Goal: Transaction & Acquisition: Purchase product/service

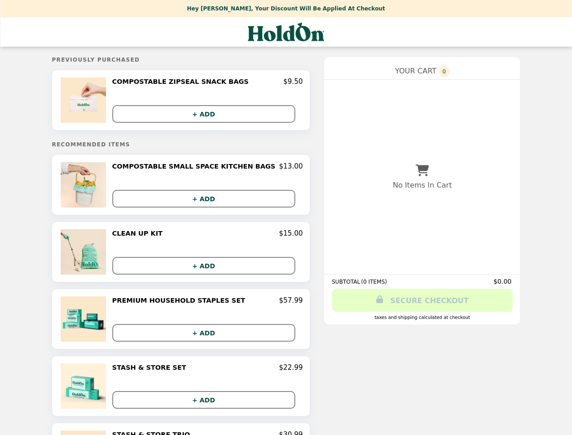
click at [102, 101] on img at bounding box center [85, 99] width 48 height 45
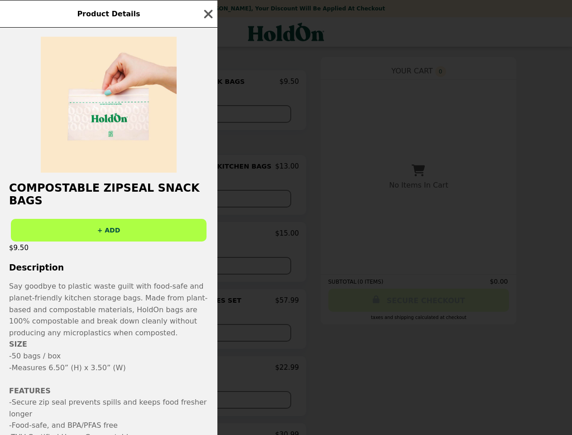
click at [207, 83] on div "Product Details COMPOSTABLE ZIPSEAL SNACK BAGS + ADD $9.50 Description Say good…" at bounding box center [286, 217] width 572 height 435
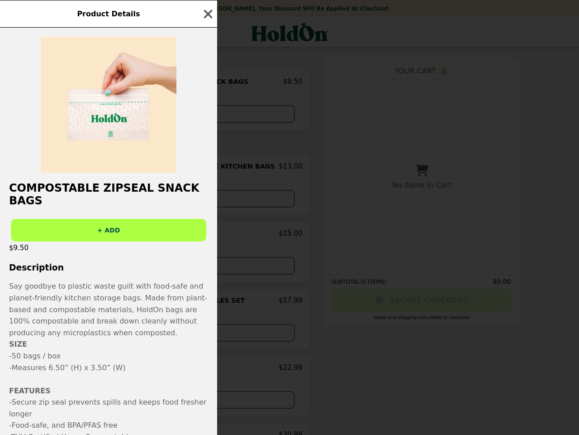
click at [207, 115] on div at bounding box center [108, 100] width 217 height 145
click at [102, 187] on h2 "COMPOSTABLE ZIPSEAL SNACK BAGS" at bounding box center [108, 194] width 217 height 25
click at [207, 168] on div "Product Details COMPOSTABLE ZIPSEAL SNACK BAGS + ADD $9.50 Description Say good…" at bounding box center [289, 217] width 579 height 435
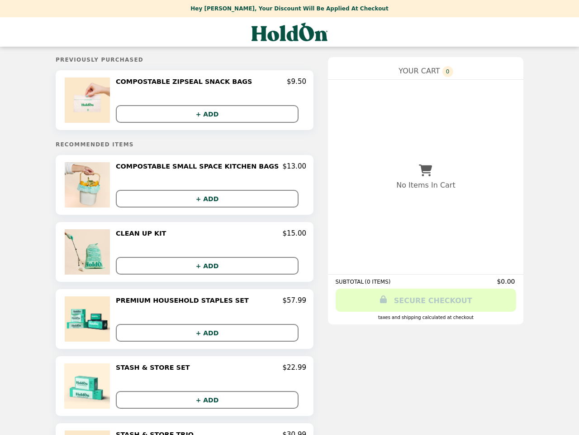
click at [207, 200] on button "+ ADD" at bounding box center [207, 199] width 183 height 18
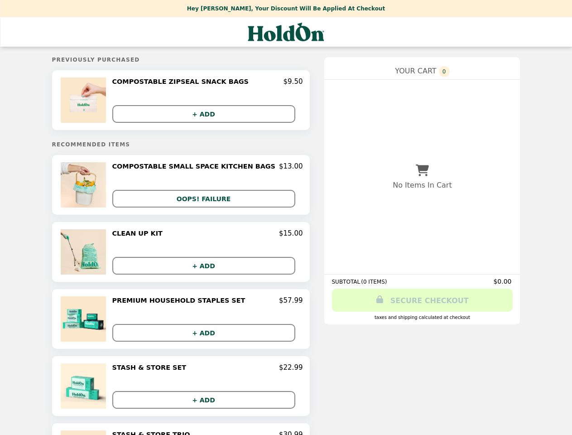
click at [102, 254] on img at bounding box center [85, 251] width 48 height 45
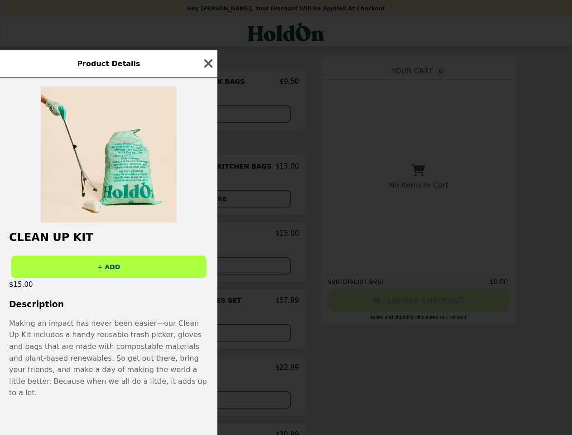
click at [207, 235] on div "Product Details CLEAN UP KIT + ADD $15.00 Description Making an impact has neve…" at bounding box center [286, 217] width 572 height 435
click at [207, 267] on div "+ ADD" at bounding box center [108, 263] width 217 height 30
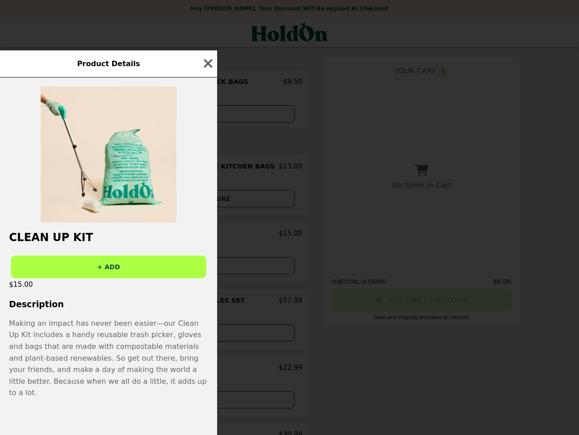
click at [102, 321] on div "Product Details CLEAN UP KIT + ADD $15.00 Description Making an impact has neve…" at bounding box center [289, 217] width 579 height 435
